Goal: Complete application form: Complete application form

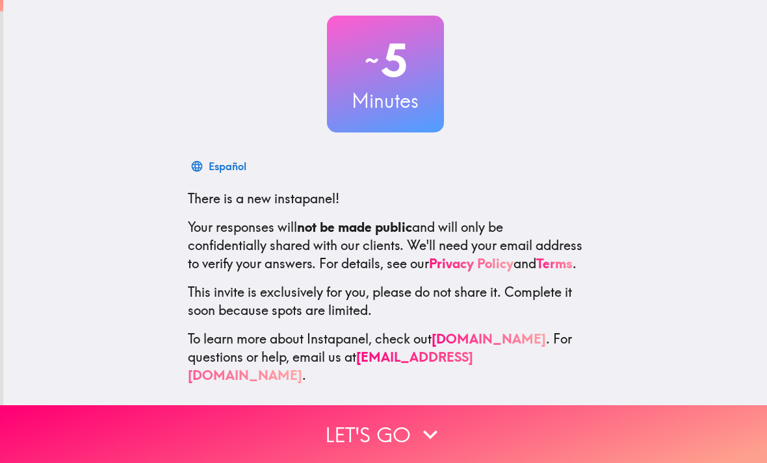
scroll to position [68, 0]
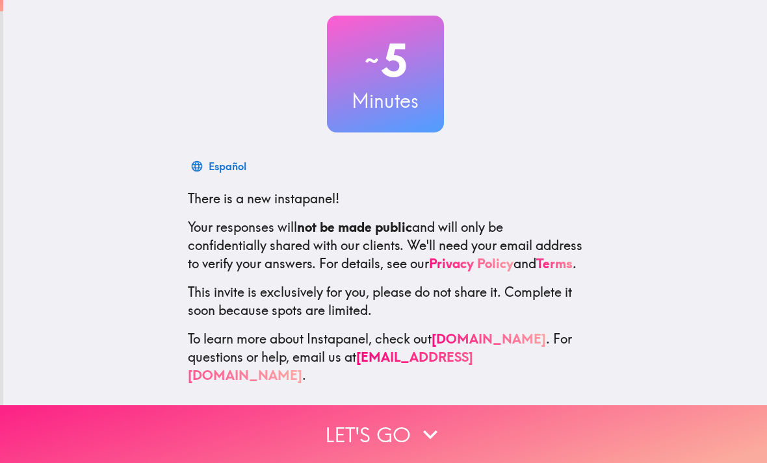
click at [464, 422] on button "Let's go" at bounding box center [383, 435] width 767 height 58
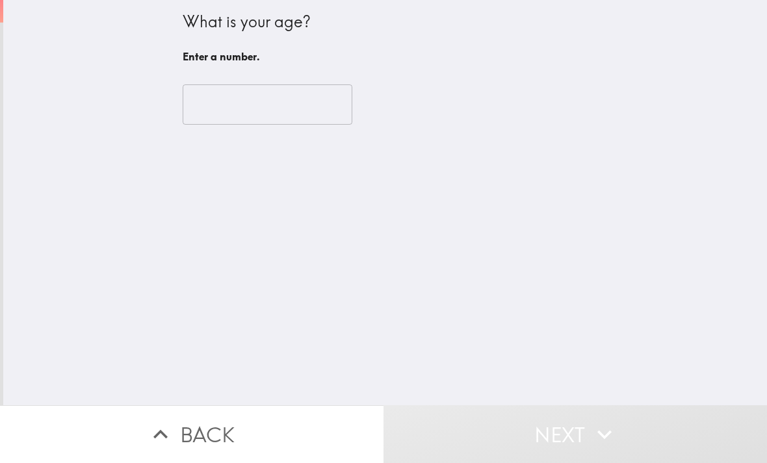
click at [305, 114] on input "number" at bounding box center [268, 104] width 170 height 40
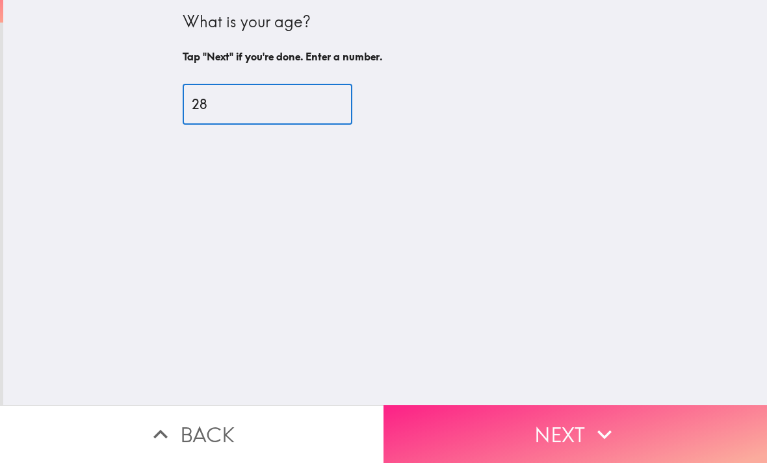
type input "28"
click at [612, 429] on icon "button" at bounding box center [604, 434] width 29 height 29
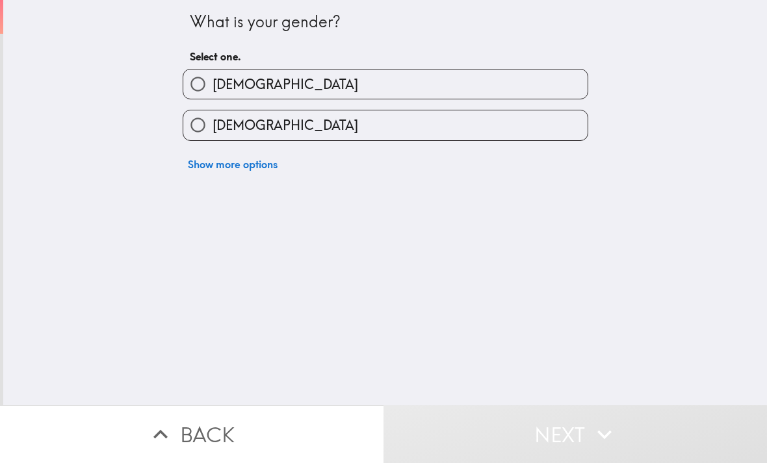
click at [551, 113] on label "[DEMOGRAPHIC_DATA]" at bounding box center [385, 124] width 404 height 29
click at [213, 113] on input "[DEMOGRAPHIC_DATA]" at bounding box center [197, 124] width 29 height 29
radio input "true"
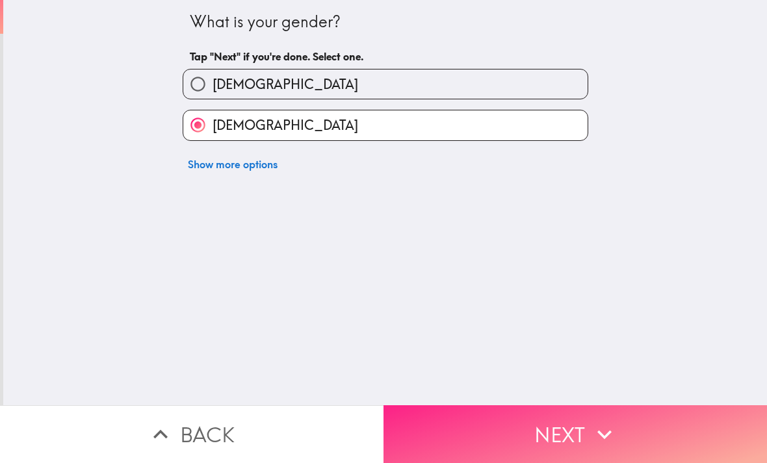
click at [603, 439] on icon "button" at bounding box center [604, 434] width 29 height 29
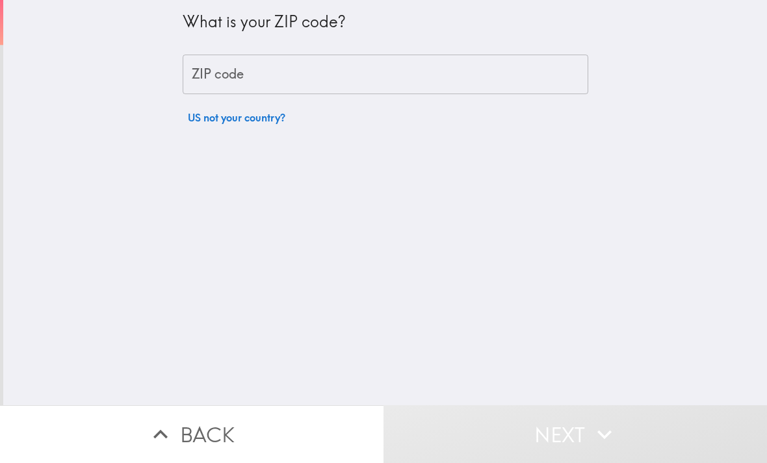
click at [555, 83] on input "ZIP code" at bounding box center [386, 75] width 406 height 40
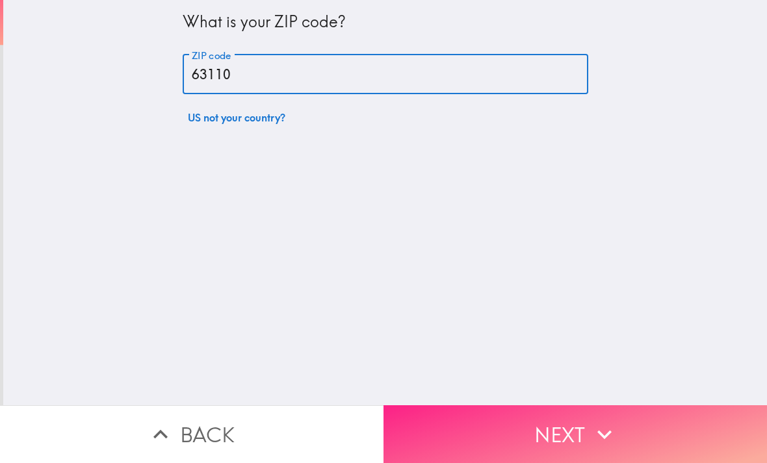
type input "63110"
click at [613, 457] on button "Next" at bounding box center [574, 435] width 383 height 58
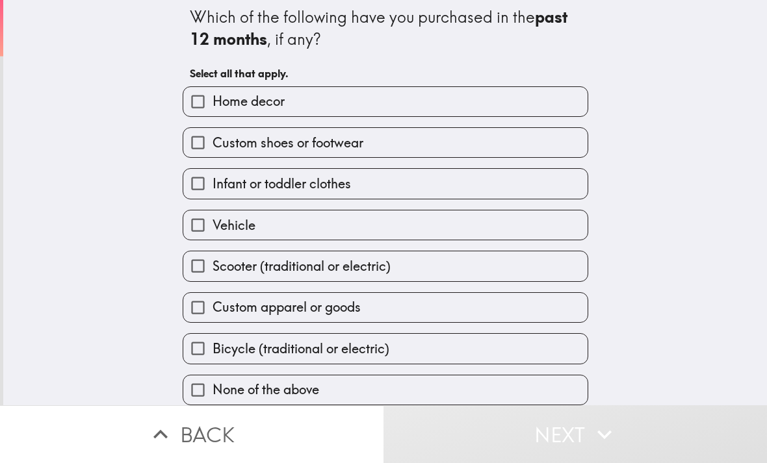
scroll to position [8, 0]
click at [543, 139] on label "Custom shoes or footwear" at bounding box center [385, 142] width 404 height 29
click at [213, 139] on input "Custom shoes or footwear" at bounding box center [197, 142] width 29 height 29
checkbox input "true"
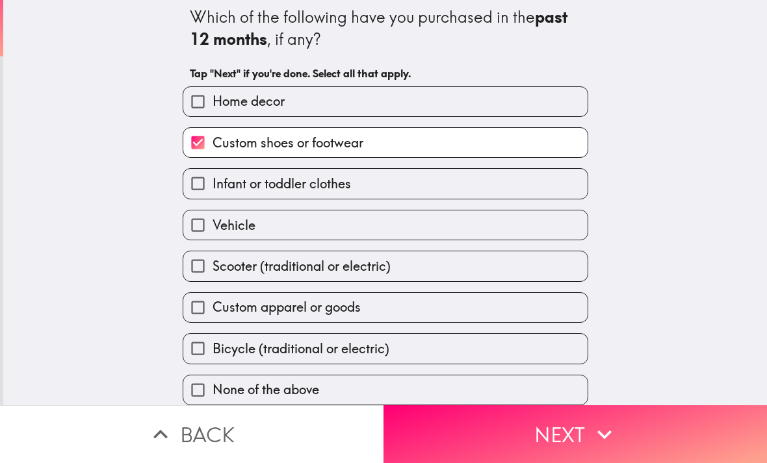
click at [560, 104] on label "Home decor" at bounding box center [385, 101] width 404 height 29
click at [213, 104] on input "Home decor" at bounding box center [197, 101] width 29 height 29
checkbox input "true"
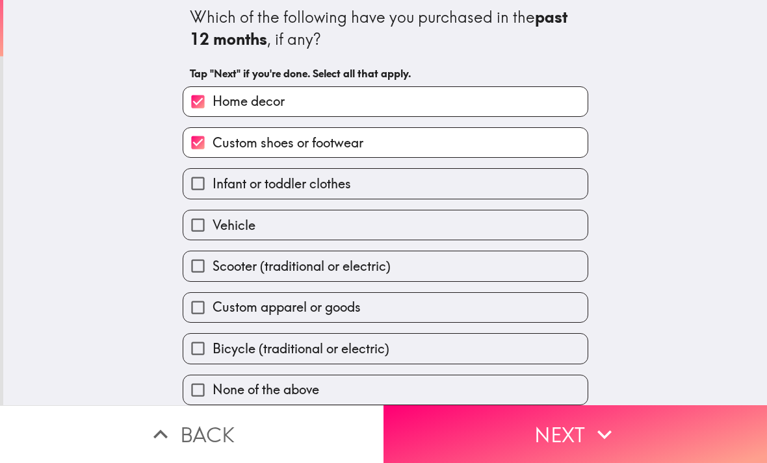
click at [530, 362] on label "Bicycle (traditional or electric)" at bounding box center [385, 348] width 404 height 29
click at [213, 362] on input "Bicycle (traditional or electric)" at bounding box center [197, 348] width 29 height 29
checkbox input "true"
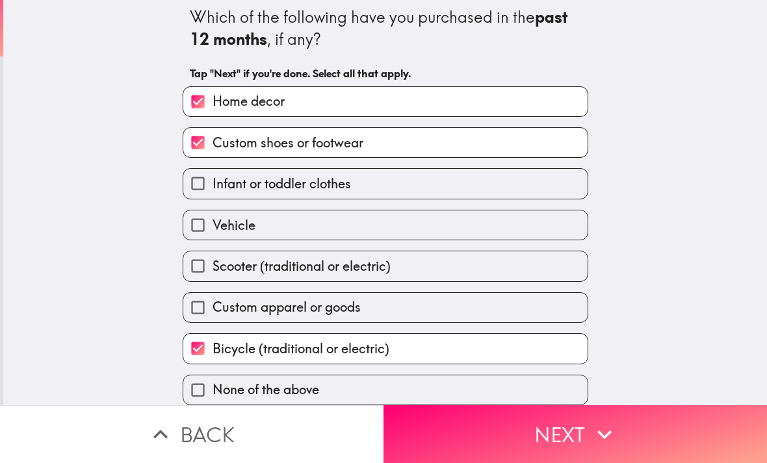
click at [578, 432] on button "Next" at bounding box center [574, 435] width 383 height 58
